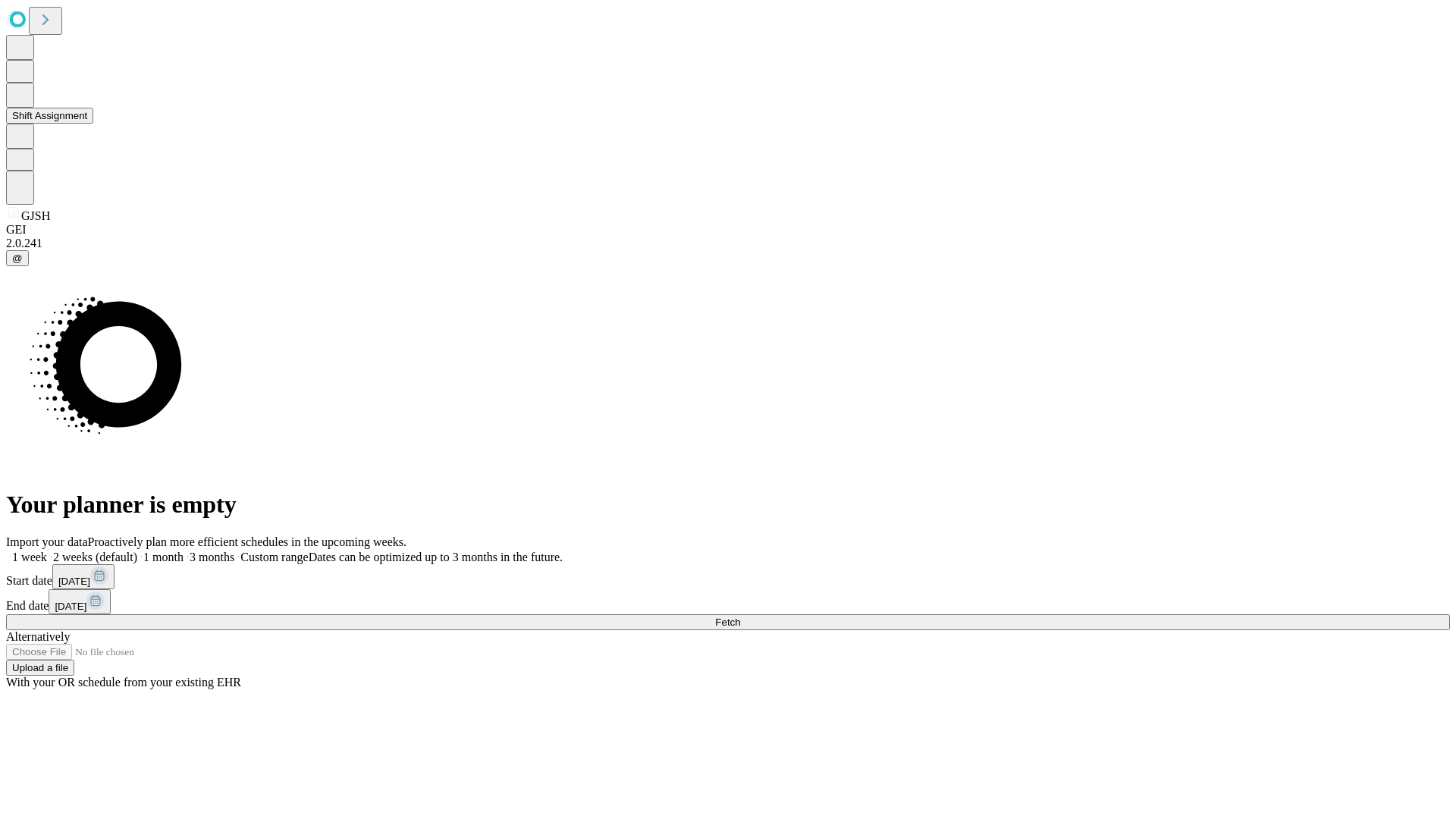
click at [94, 123] on button "Shift Assignment" at bounding box center [50, 115] width 87 height 16
